Goal: Information Seeking & Learning: Find contact information

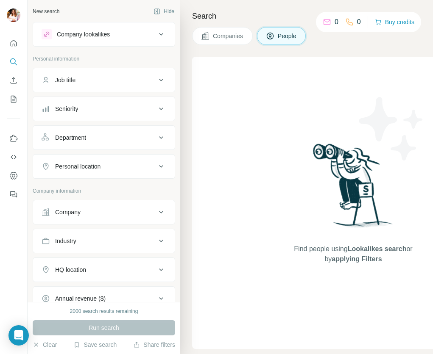
click at [101, 84] on button "Job title" at bounding box center [104, 80] width 142 height 20
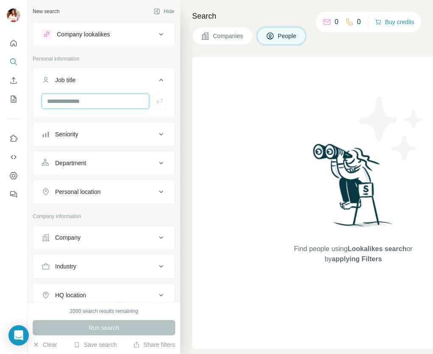
click at [99, 102] on input "text" at bounding box center [96, 101] width 108 height 15
click at [61, 103] on input "********" at bounding box center [96, 101] width 108 height 15
type input "**********"
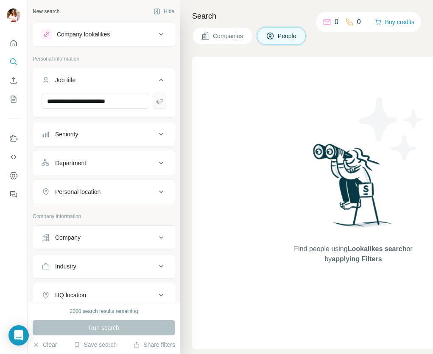
click at [157, 102] on icon "button" at bounding box center [159, 101] width 8 height 8
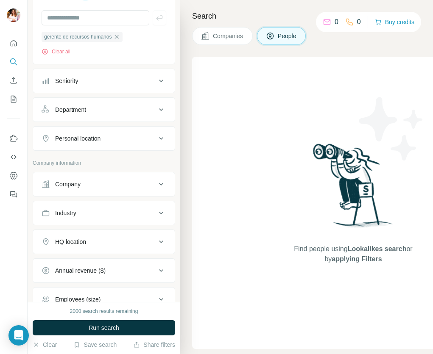
scroll to position [84, 0]
click at [113, 140] on div "Personal location" at bounding box center [99, 138] width 114 height 8
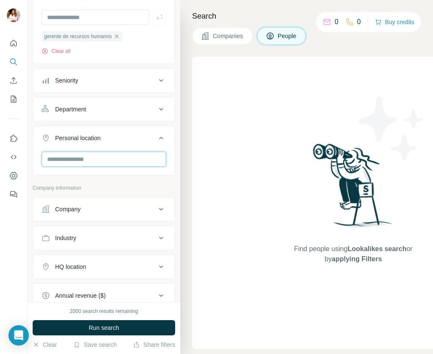
click at [106, 154] on input "text" at bounding box center [104, 159] width 125 height 15
type input "*****"
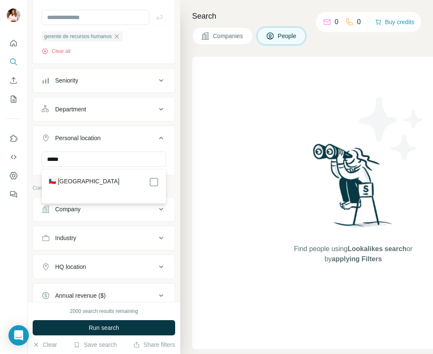
click at [88, 182] on div "🇨🇱 [GEOGRAPHIC_DATA]" at bounding box center [104, 182] width 110 height 10
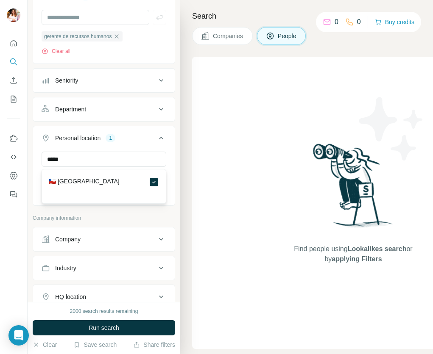
click at [31, 181] on div "New search Hide Company lookalikes Personal information Job title 1 gerente de …" at bounding box center [104, 151] width 153 height 302
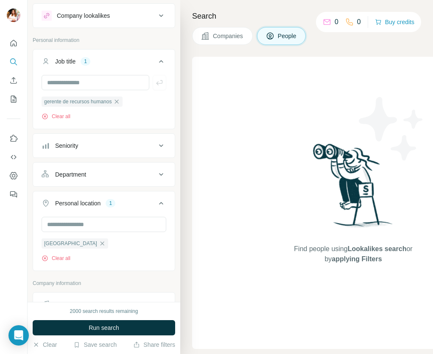
scroll to position [17, 0]
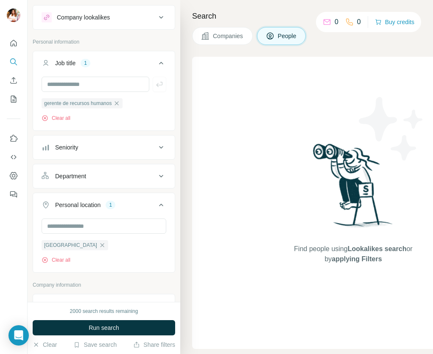
click at [130, 142] on button "Seniority" at bounding box center [104, 147] width 142 height 20
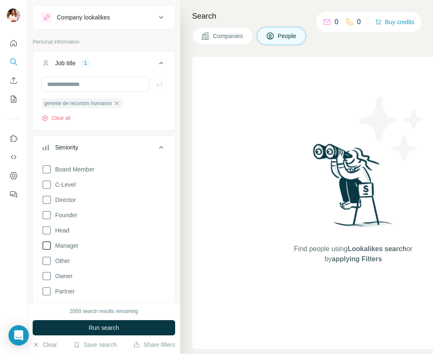
click at [48, 243] on icon at bounding box center [47, 246] width 10 height 10
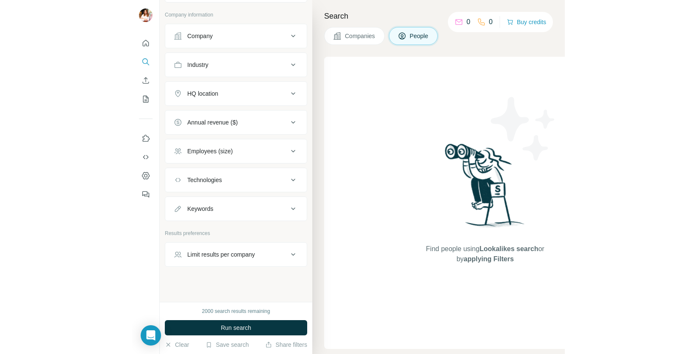
scroll to position [466, 0]
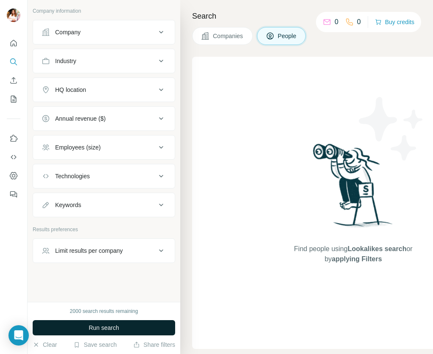
click at [69, 326] on button "Run search" at bounding box center [104, 327] width 142 height 15
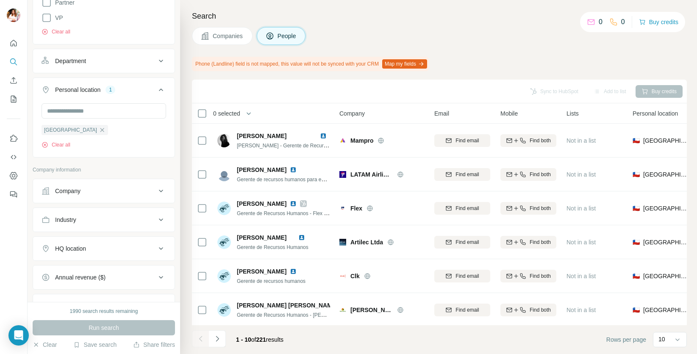
scroll to position [306, 0]
click at [95, 114] on input "text" at bounding box center [104, 111] width 125 height 15
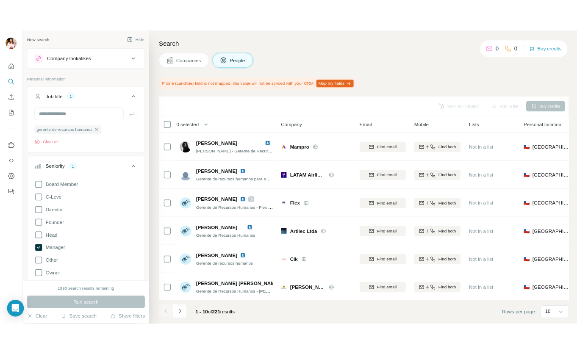
scroll to position [0, 0]
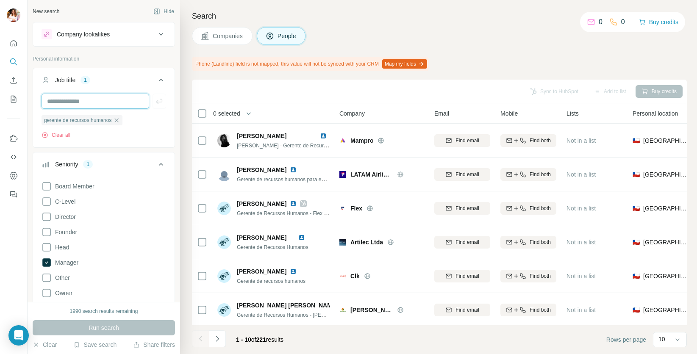
click at [89, 103] on input "text" at bounding box center [96, 101] width 108 height 15
type input "**********"
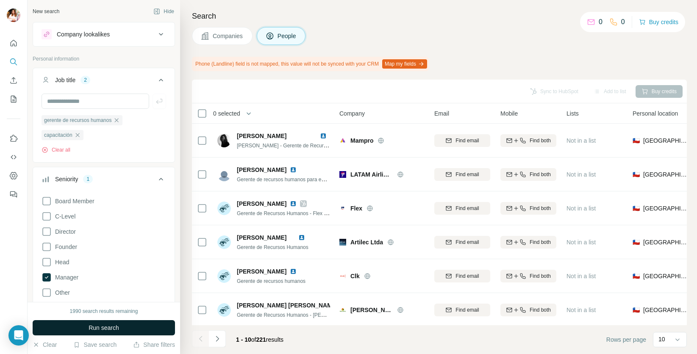
click at [100, 328] on span "Run search" at bounding box center [104, 328] width 31 height 8
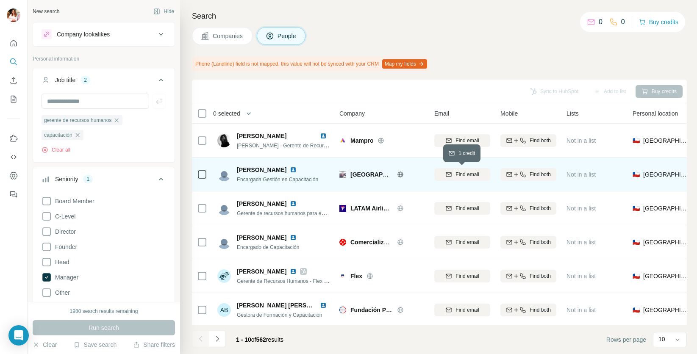
click at [460, 175] on span "Find email" at bounding box center [467, 175] width 23 height 8
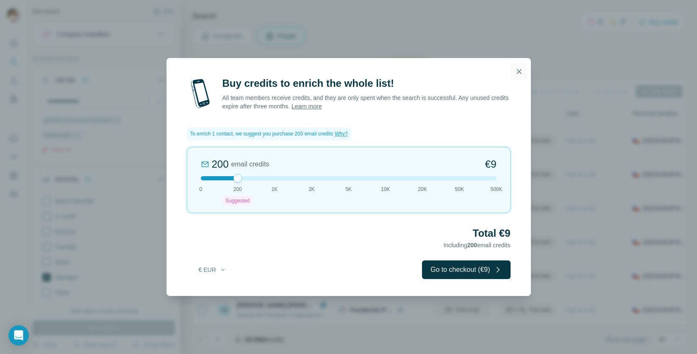
click at [518, 73] on icon "button" at bounding box center [519, 71] width 5 height 5
